Goal: Task Accomplishment & Management: Manage account settings

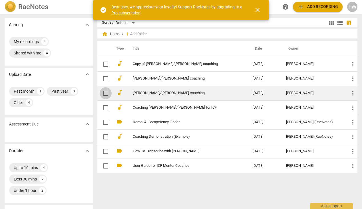
click at [106, 92] on input "checkbox" at bounding box center [106, 93] width 12 height 7
click at [350, 94] on span "more_vert" at bounding box center [352, 93] width 7 height 7
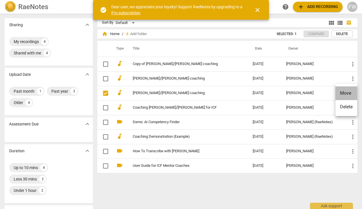
click at [347, 92] on li "Move" at bounding box center [346, 93] width 22 height 14
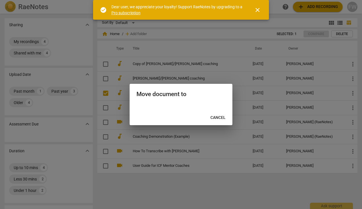
click at [183, 101] on div "Move document to" at bounding box center [181, 94] width 103 height 20
click at [220, 118] on span "Cancel" at bounding box center [217, 118] width 15 height 6
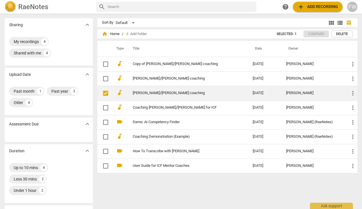
click at [351, 93] on span "more_vert" at bounding box center [352, 93] width 7 height 7
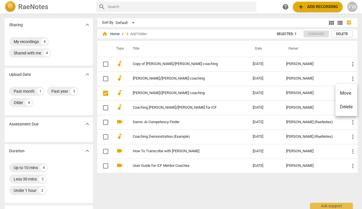
click at [324, 93] on div at bounding box center [181, 104] width 362 height 209
click at [35, 40] on div "My recordings" at bounding box center [26, 42] width 25 height 6
checkbox input "true"
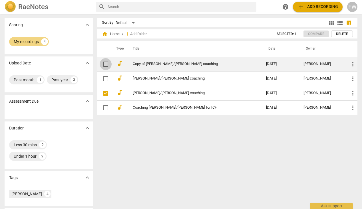
click at [105, 64] on input "checkbox" at bounding box center [106, 64] width 12 height 7
checkbox input "false"
click at [105, 62] on input "checkbox" at bounding box center [106, 64] width 12 height 7
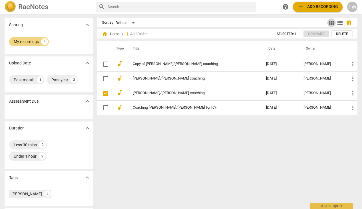
click at [329, 21] on span "view_module" at bounding box center [331, 22] width 7 height 7
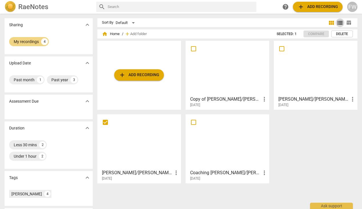
click at [338, 22] on span "view_list" at bounding box center [339, 22] width 7 height 7
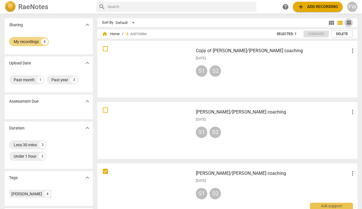
click at [347, 22] on span "table_chart" at bounding box center [348, 22] width 5 height 5
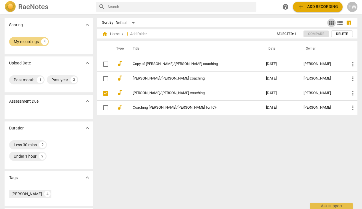
click at [330, 23] on span "view_module" at bounding box center [331, 22] width 7 height 7
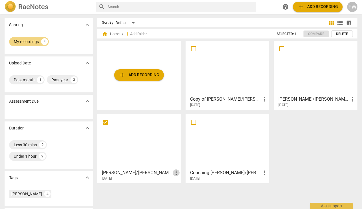
click at [176, 173] on span "more_vert" at bounding box center [176, 172] width 7 height 7
click at [179, 172] on li "Move" at bounding box center [183, 173] width 22 height 14
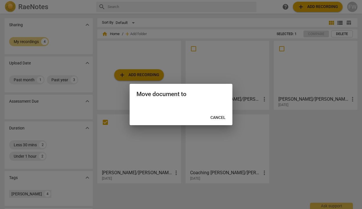
click at [180, 102] on div "Move document to" at bounding box center [181, 94] width 103 height 20
click at [197, 91] on h2 "Move document to" at bounding box center [180, 94] width 89 height 7
click at [220, 117] on span "Cancel" at bounding box center [217, 118] width 15 height 6
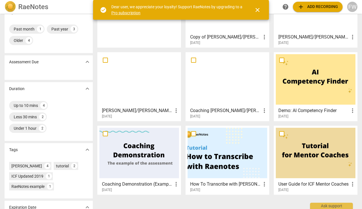
scroll to position [59, 0]
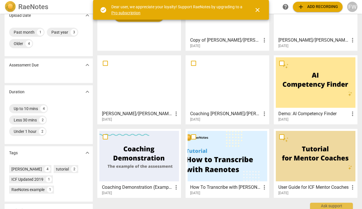
click at [130, 91] on div at bounding box center [139, 82] width 80 height 50
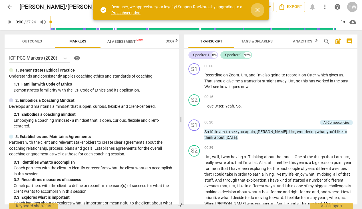
click at [257, 9] on span "close" at bounding box center [257, 10] width 7 height 7
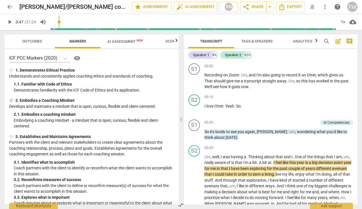
click at [60, 21] on input "range" at bounding box center [193, 22] width 286 height 18
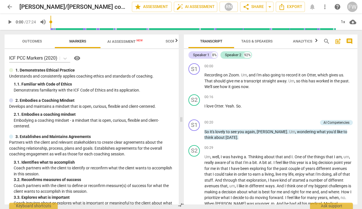
drag, startPoint x: 60, startPoint y: 21, endPoint x: 49, endPoint y: 23, distance: 11.2
click at [49, 23] on div "play_arrow 0:00 / 27:24 volume_up 1x cloud_download" at bounding box center [181, 22] width 353 height 16
click at [10, 22] on span "play_arrow" at bounding box center [9, 22] width 7 height 7
click at [9, 22] on span "pause" at bounding box center [9, 22] width 7 height 7
click at [213, 41] on span "Transcript" at bounding box center [211, 41] width 22 height 4
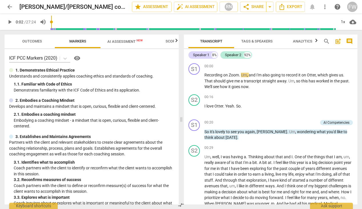
click at [325, 5] on span "more_vert" at bounding box center [324, 6] width 7 height 7
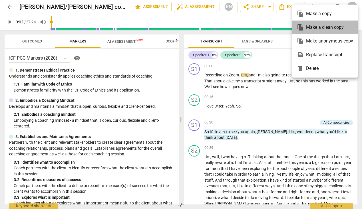
click at [326, 27] on div "file_copy Make a clean copy" at bounding box center [325, 28] width 56 height 14
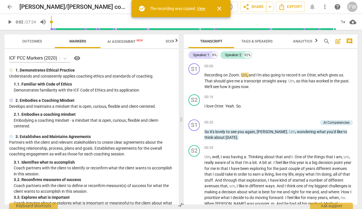
click at [202, 8] on link "View" at bounding box center [201, 8] width 9 height 5
type input "3"
